Goal: Task Accomplishment & Management: Use online tool/utility

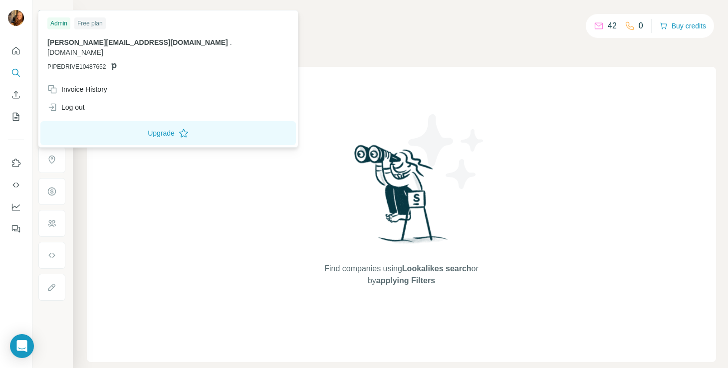
click at [15, 13] on img at bounding box center [16, 18] width 16 height 16
click at [15, 50] on icon "Quick start" at bounding box center [16, 51] width 10 height 10
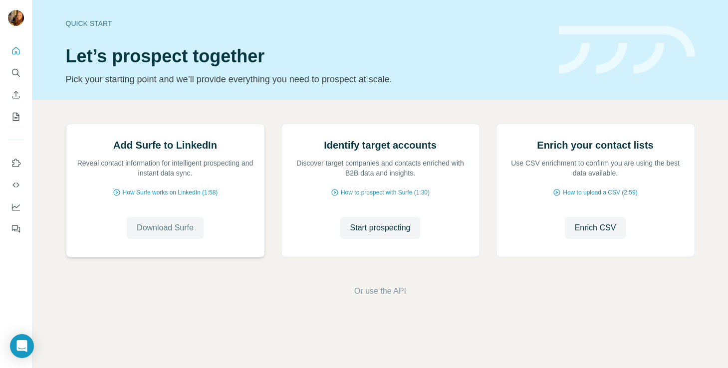
click at [160, 234] on span "Download Surfe" at bounding box center [165, 228] width 57 height 12
